Goal: Communication & Community: Answer question/provide support

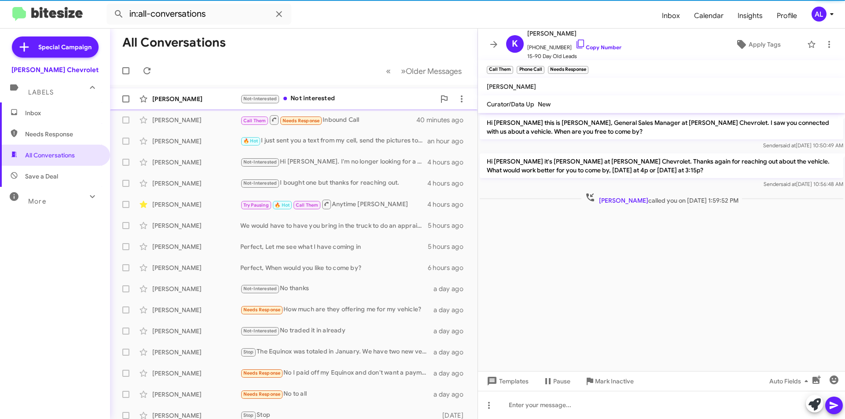
click at [372, 103] on div "Not-Interested Not interested" at bounding box center [337, 99] width 195 height 10
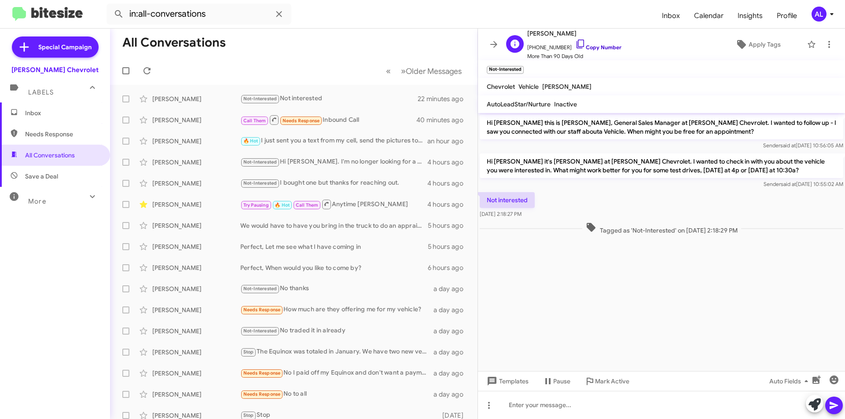
click at [576, 43] on icon at bounding box center [579, 44] width 7 height 9
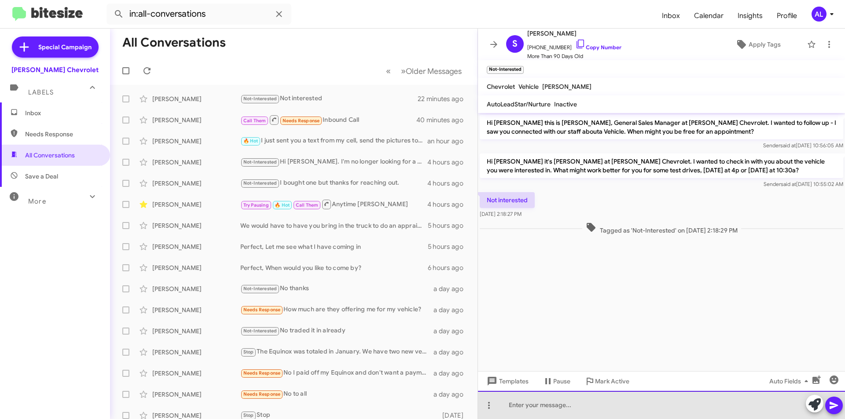
click at [626, 413] on div at bounding box center [661, 405] width 367 height 28
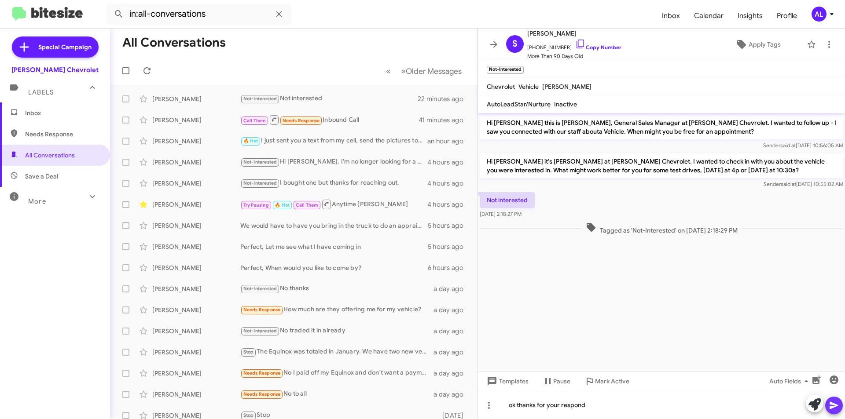
click at [834, 410] on icon at bounding box center [833, 405] width 11 height 11
click at [221, 310] on div "[PERSON_NAME]" at bounding box center [196, 310] width 88 height 9
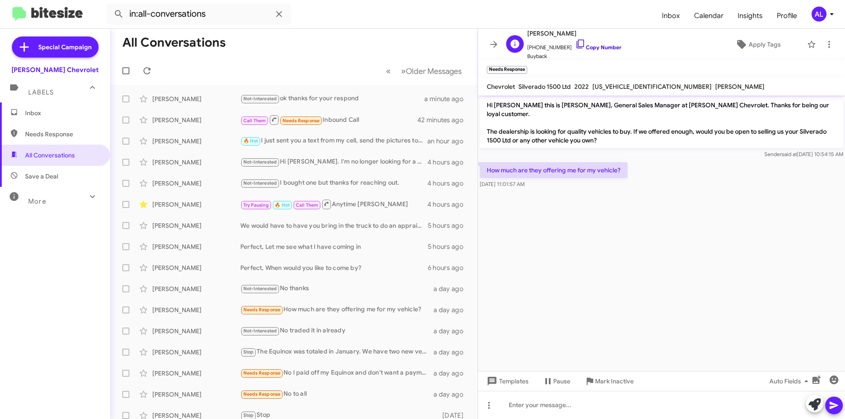
click at [587, 46] on link "Copy Number" at bounding box center [598, 47] width 46 height 7
click at [632, 416] on div at bounding box center [661, 405] width 367 height 28
click at [839, 409] on icon at bounding box center [833, 405] width 11 height 11
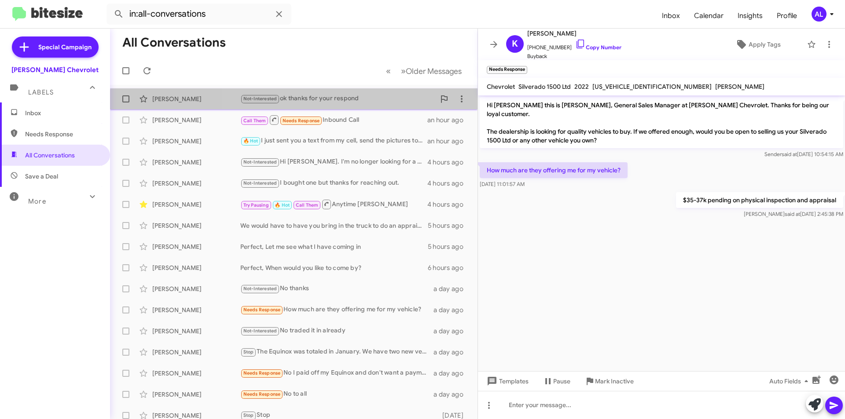
click at [385, 106] on div "Steve Batelli Not-Interested ok thanks for your respond 7 minutes ago" at bounding box center [293, 99] width 353 height 18
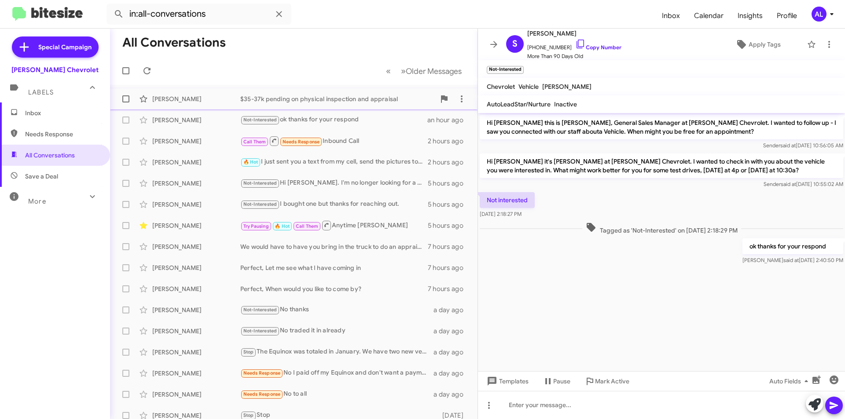
click at [333, 98] on div "$35-37k pending on physical inspection and appraisal" at bounding box center [337, 99] width 195 height 9
